Goal: Information Seeking & Learning: Learn about a topic

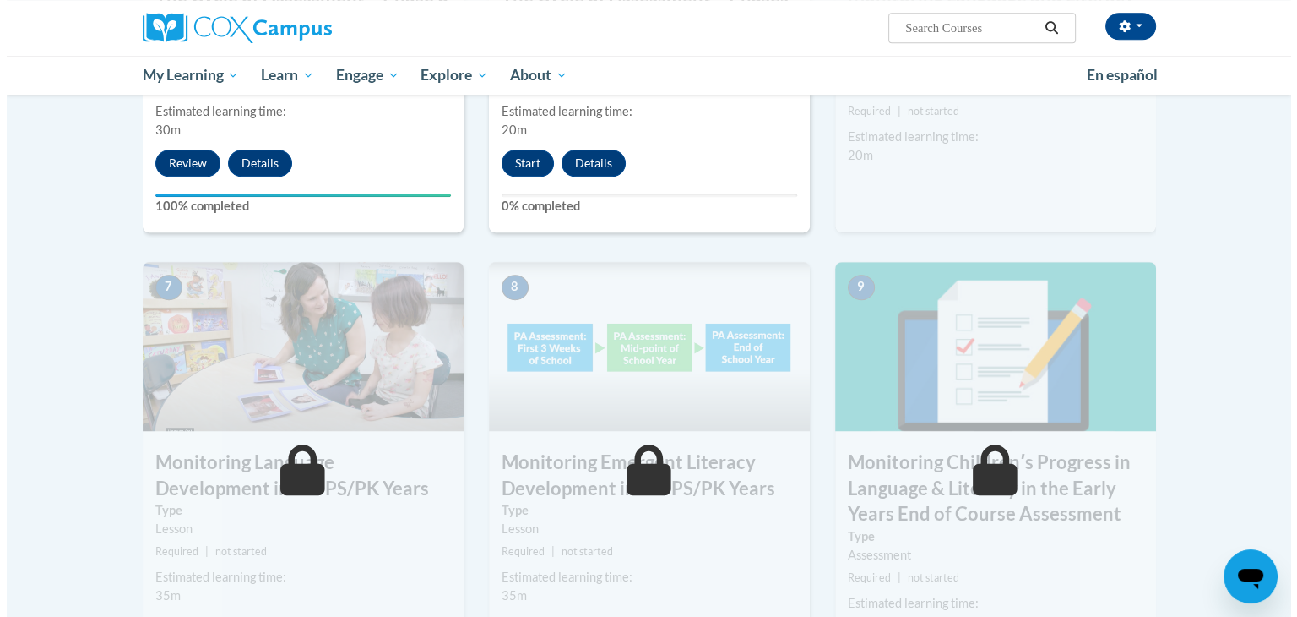
scroll to position [1014, 0]
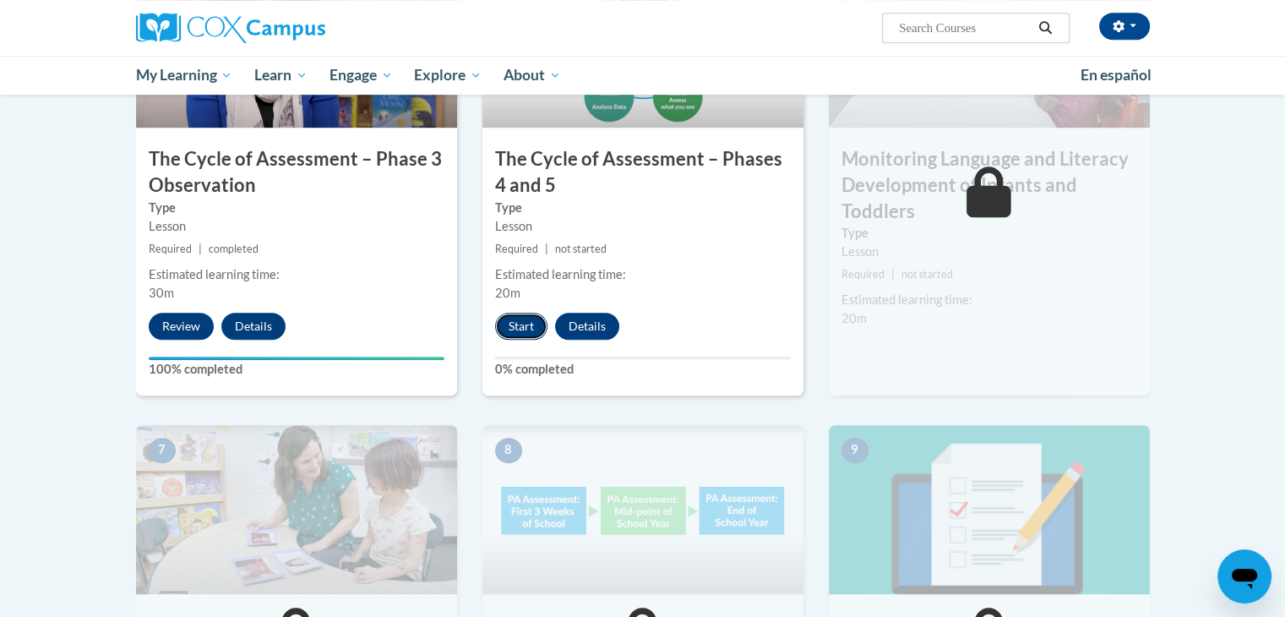
click at [518, 325] on button "Start" at bounding box center [521, 326] width 52 height 27
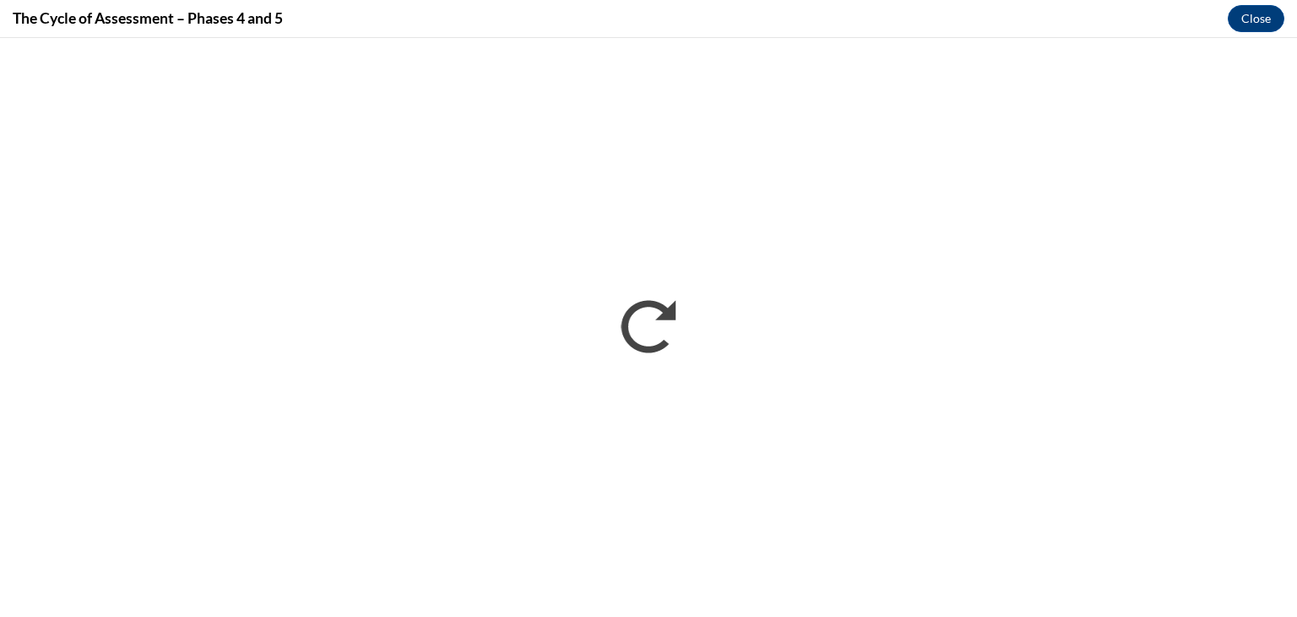
scroll to position [0, 0]
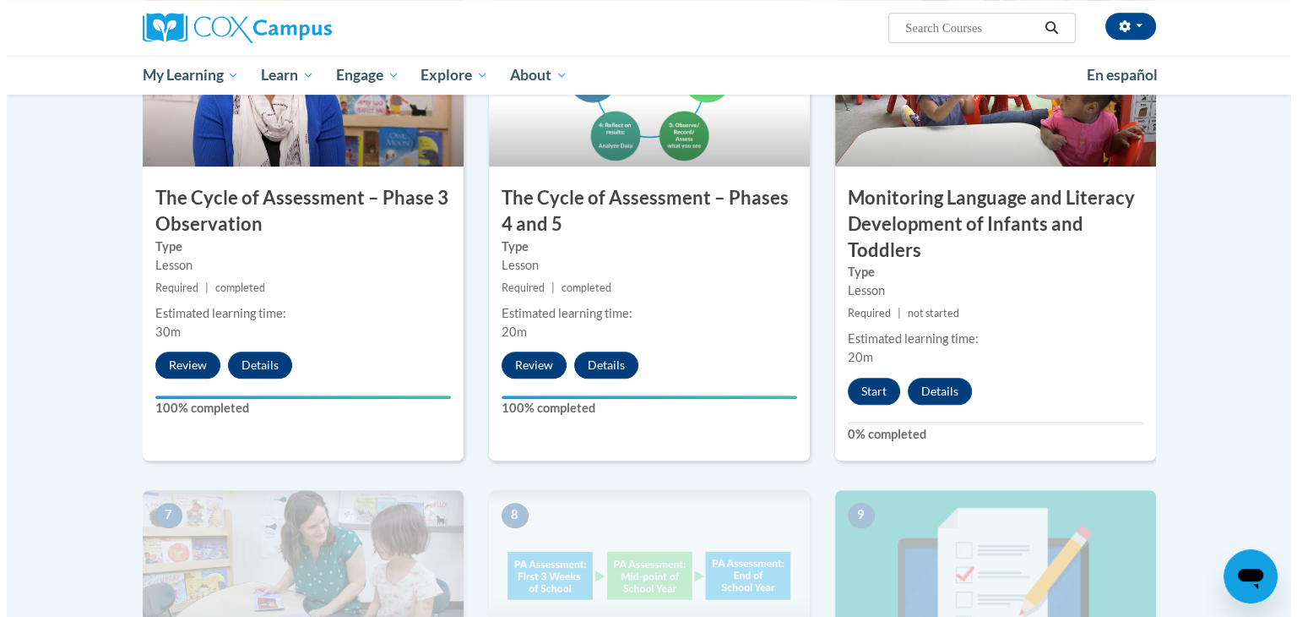
scroll to position [1014, 0]
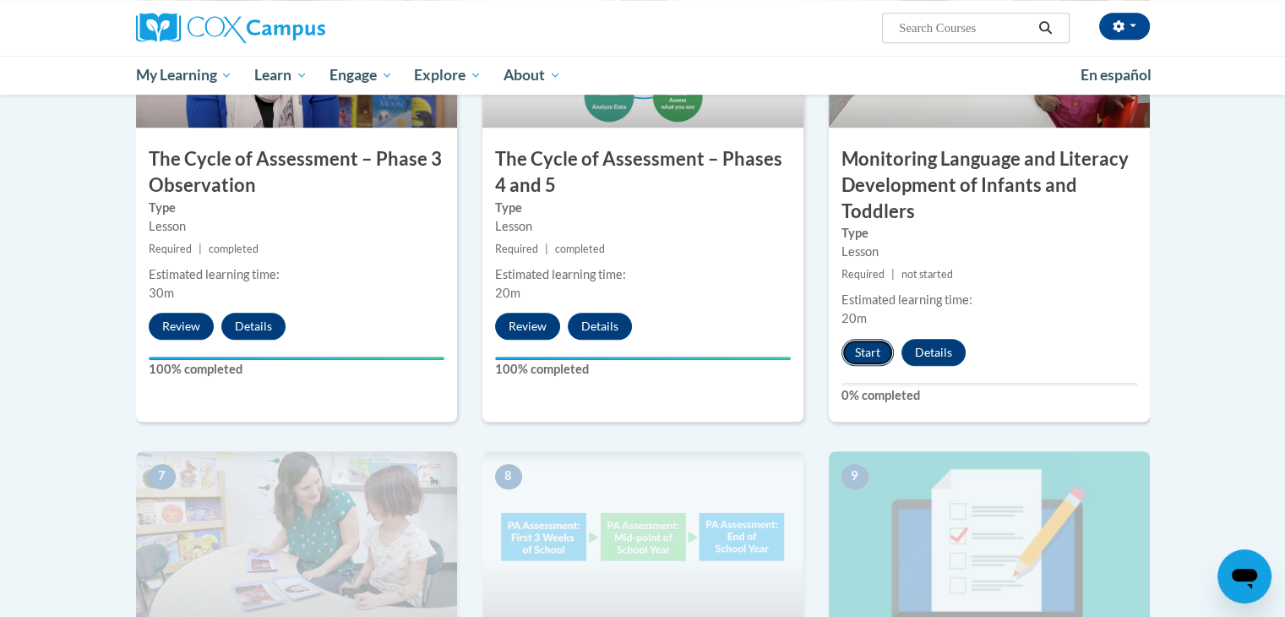
click at [851, 345] on button "Start" at bounding box center [867, 352] width 52 height 27
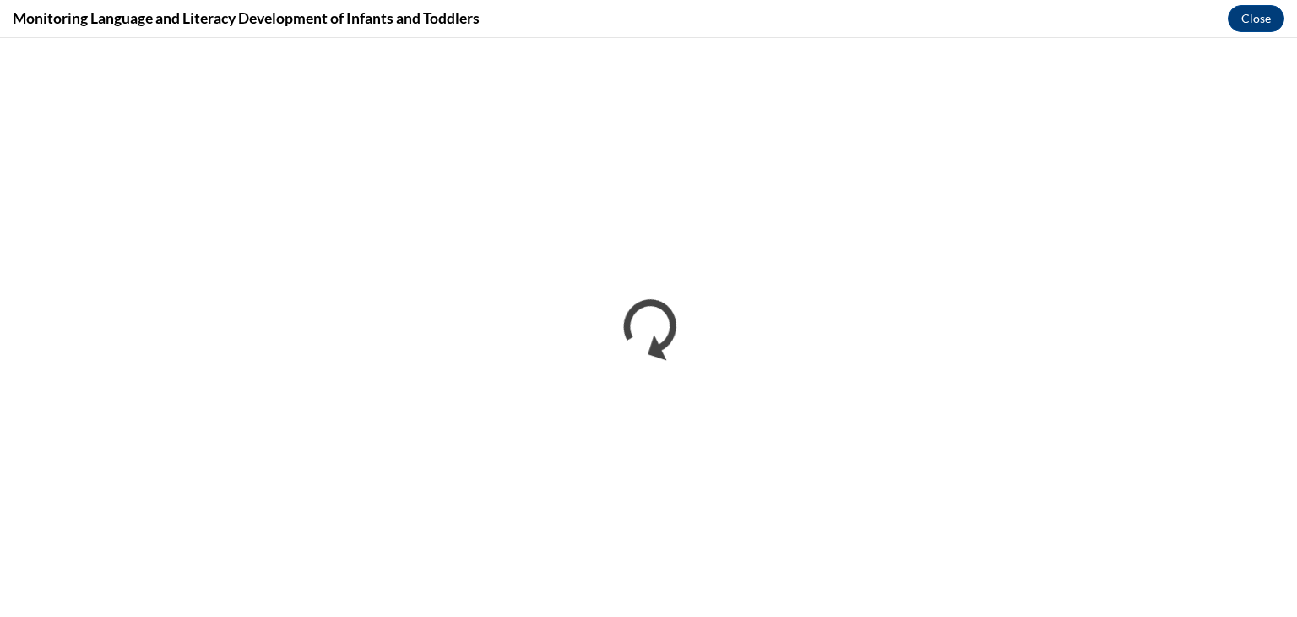
scroll to position [0, 0]
